Goal: Transaction & Acquisition: Purchase product/service

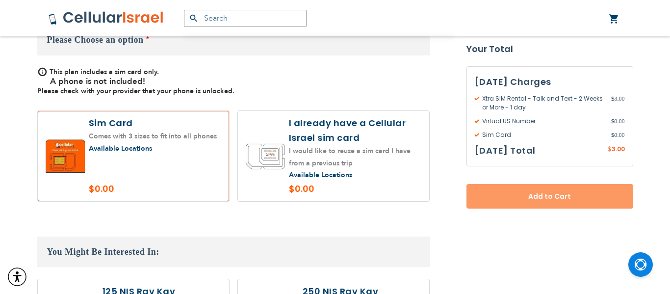
scroll to position [10, 0]
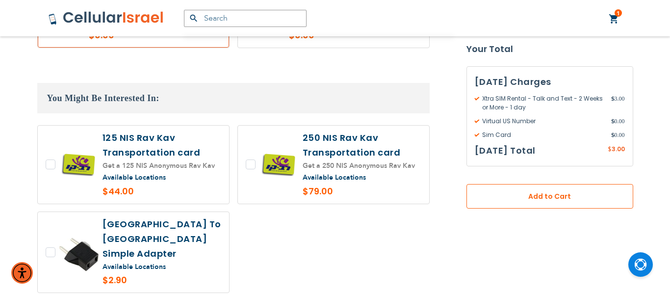
click at [567, 199] on span "Add to Cart" at bounding box center [550, 196] width 102 height 10
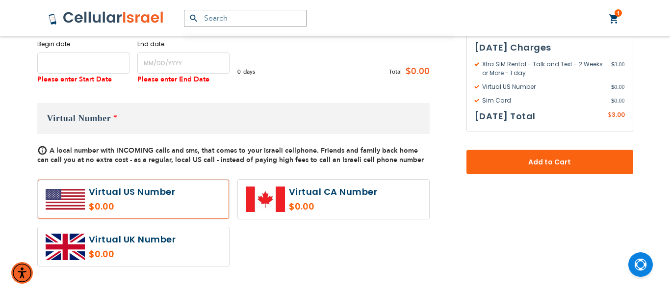
click at [91, 60] on input "name" at bounding box center [83, 62] width 92 height 21
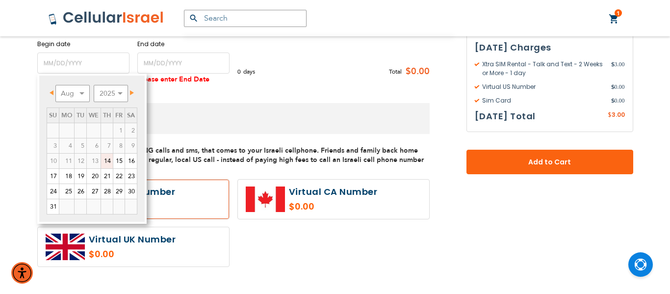
click at [132, 92] on span "Next" at bounding box center [132, 92] width 4 height 5
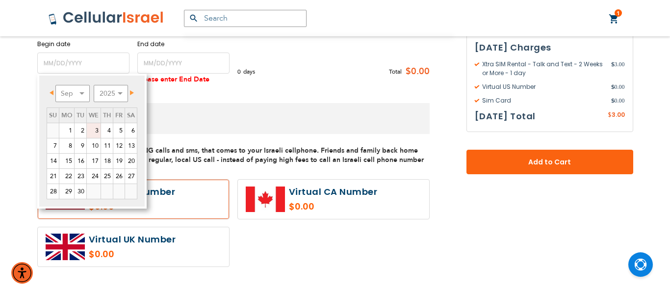
click at [98, 129] on link "3" at bounding box center [94, 130] width 14 height 15
type input "[DATE]"
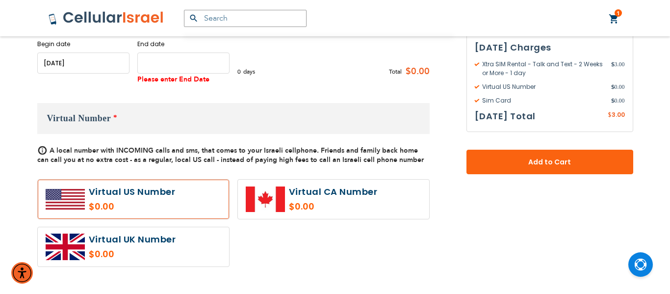
click at [174, 65] on input "name" at bounding box center [183, 62] width 92 height 21
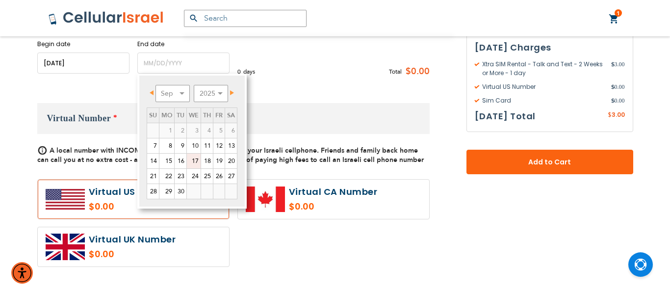
click at [193, 160] on link "17" at bounding box center [194, 161] width 14 height 15
type input "[DATE]"
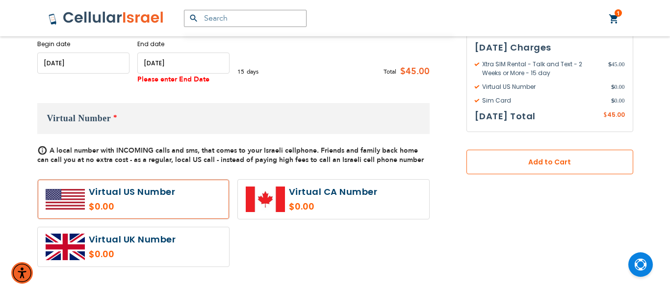
click at [493, 171] on button "Add to Cart" at bounding box center [549, 162] width 167 height 25
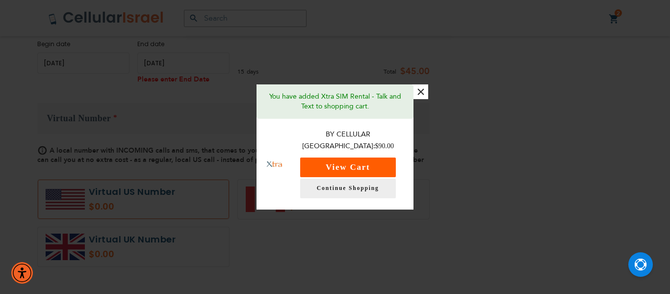
click at [339, 159] on button "View Cart" at bounding box center [348, 167] width 96 height 20
